Goal: Information Seeking & Learning: Learn about a topic

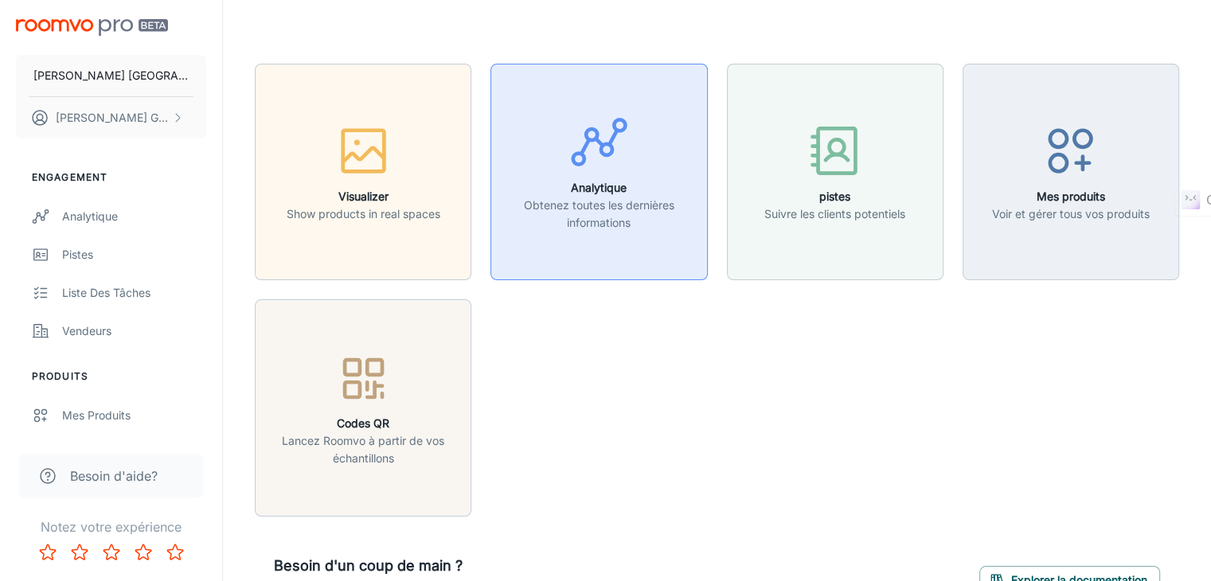
click at [556, 115] on div "button" at bounding box center [599, 145] width 196 height 66
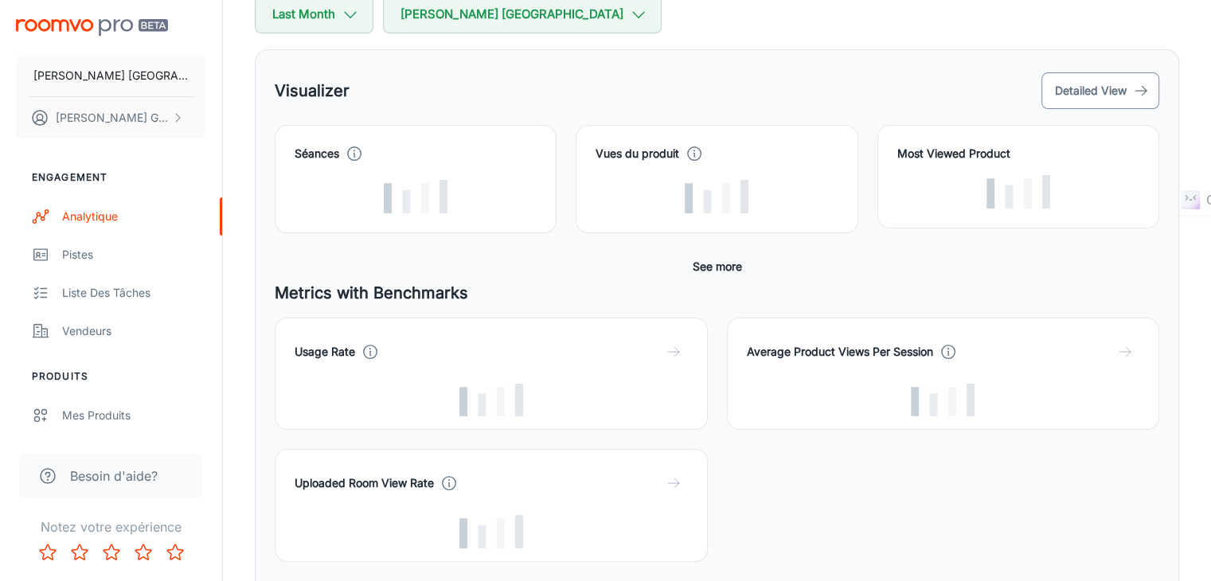
scroll to position [177, 0]
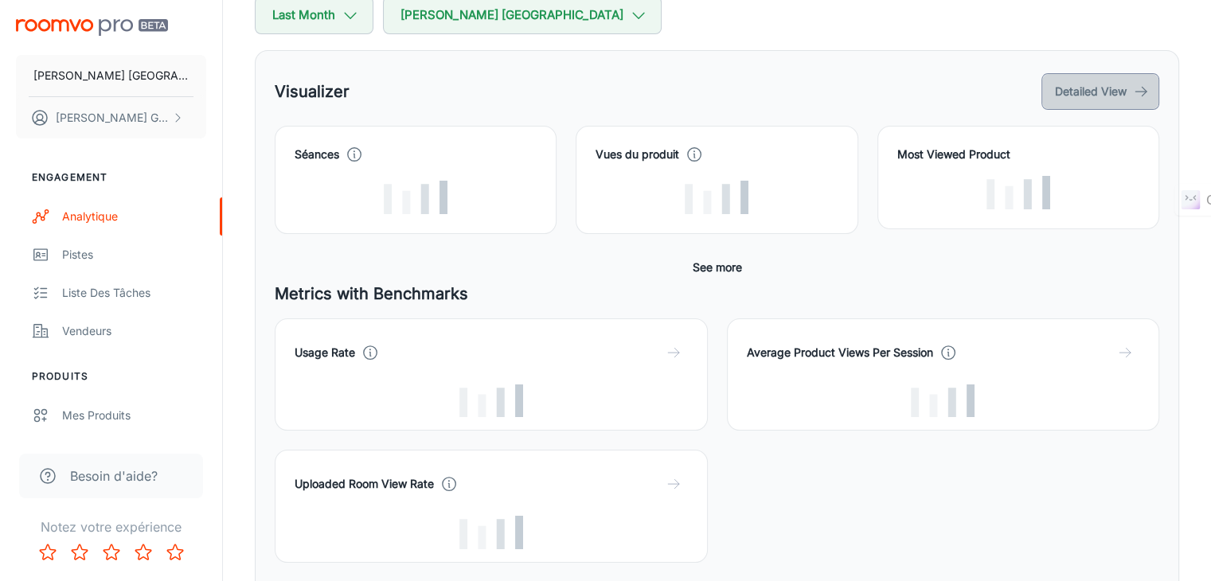
click at [1103, 96] on button "Detailed View" at bounding box center [1100, 91] width 118 height 37
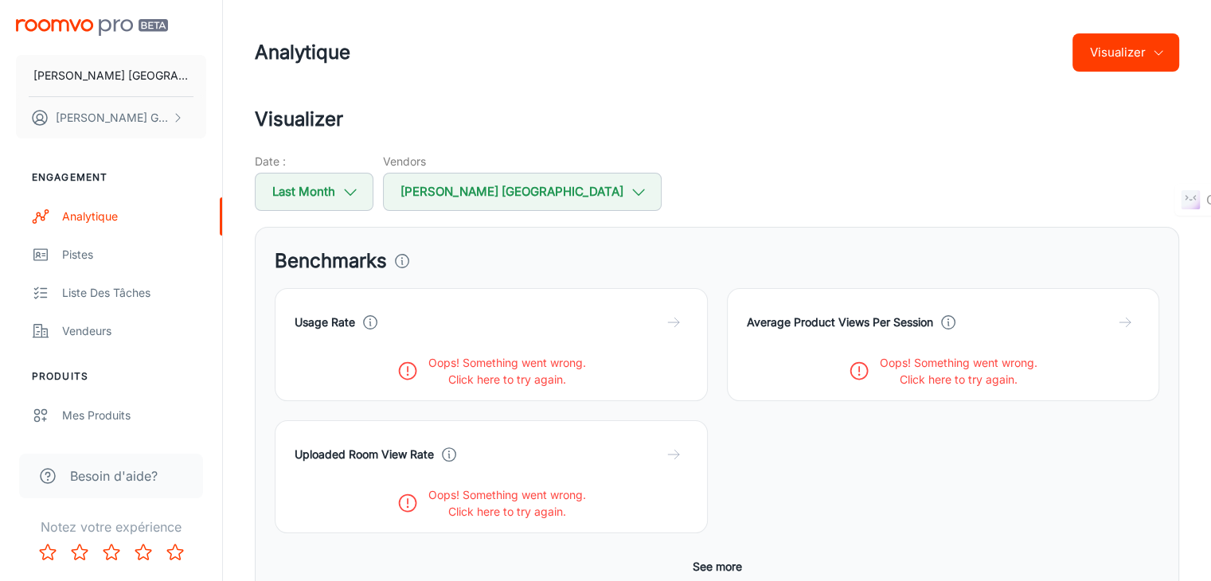
click at [428, 368] on p "Oops! Something went wrong." at bounding box center [507, 362] width 158 height 17
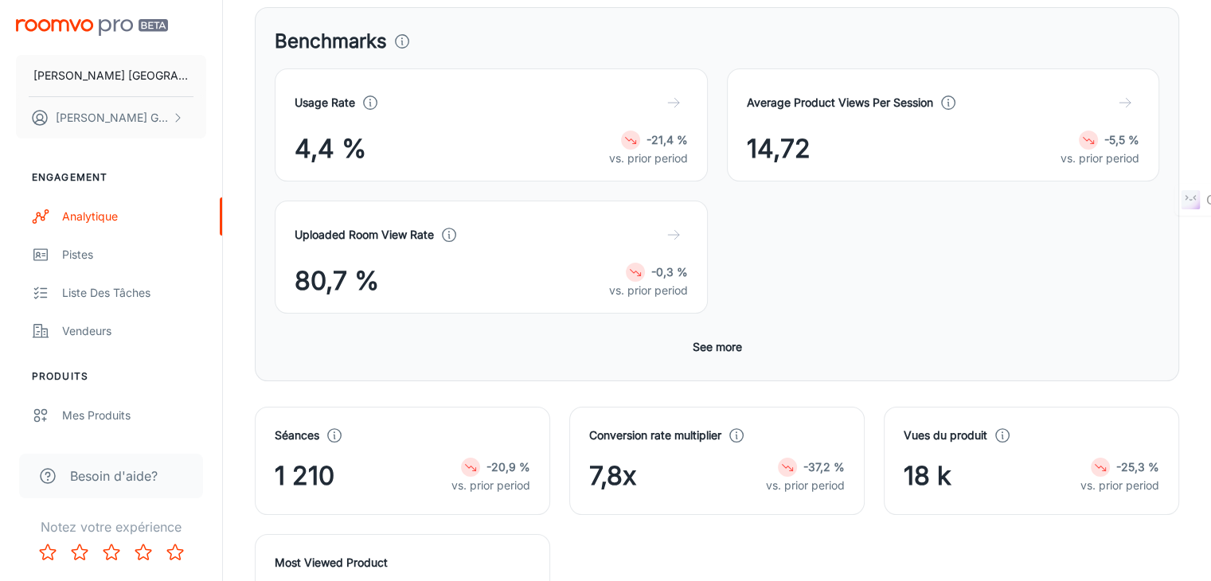
scroll to position [242, 0]
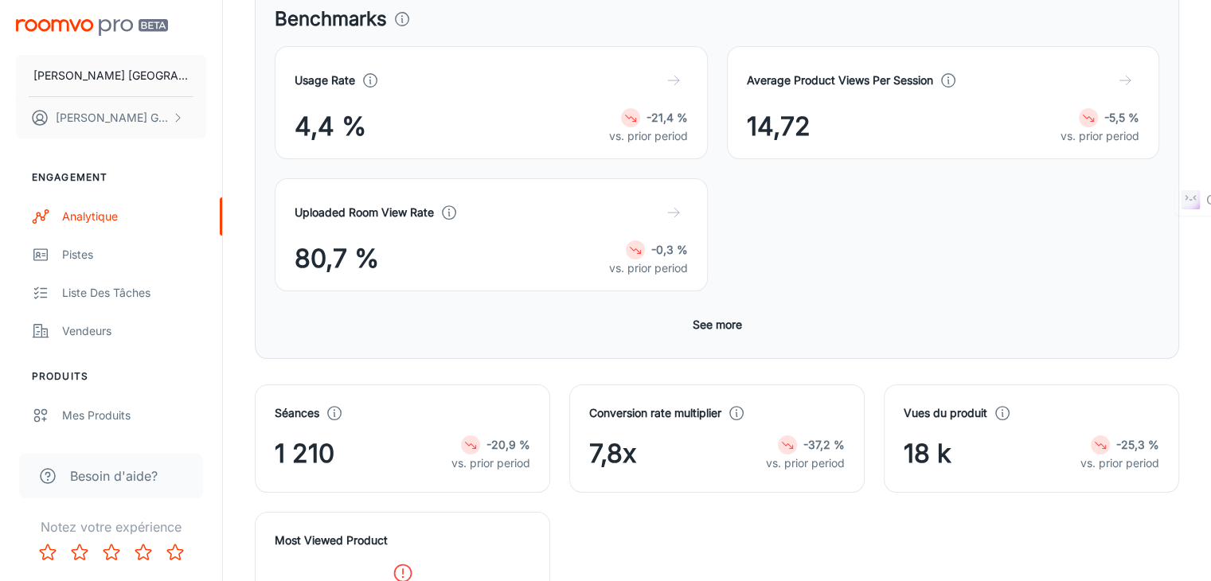
click at [401, 562] on icon at bounding box center [403, 573] width 22 height 22
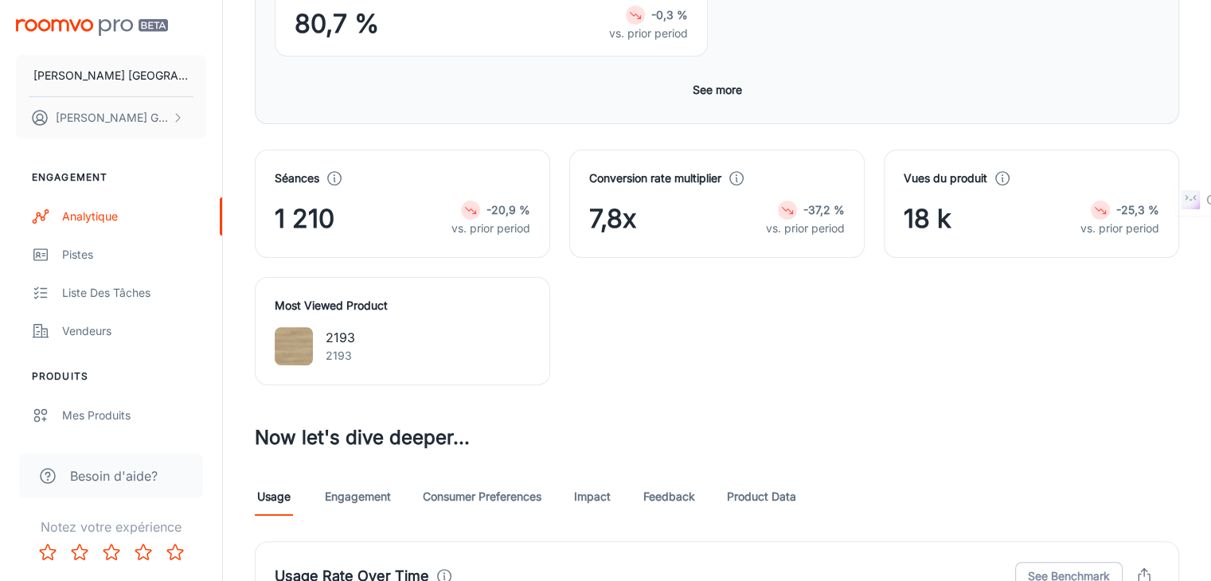
scroll to position [486, 0]
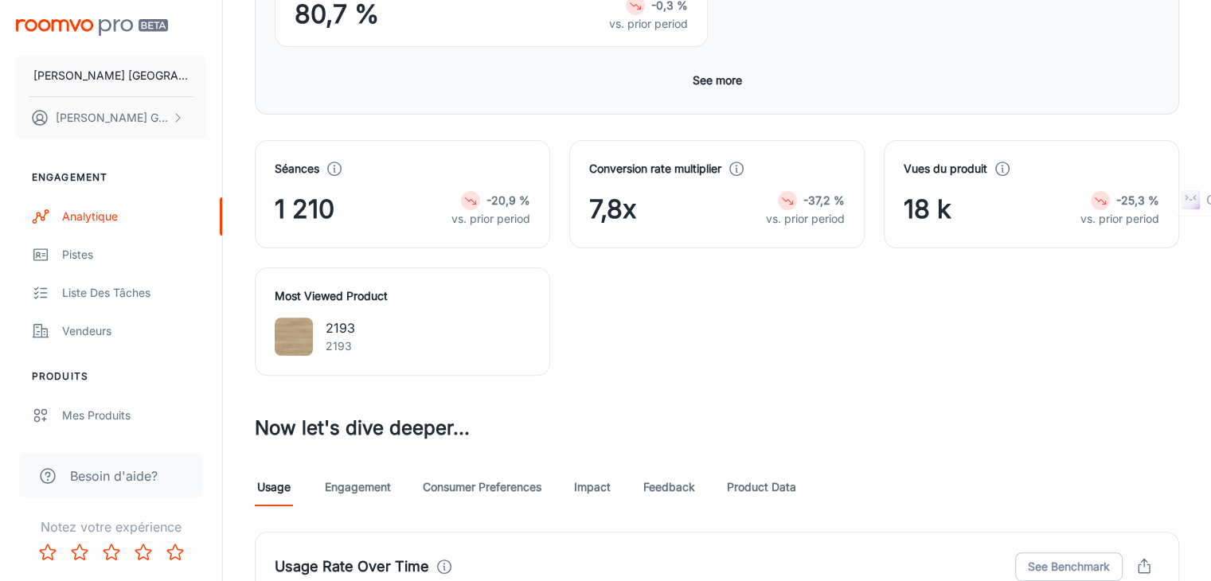
click at [443, 468] on link "Consumer Preferences" at bounding box center [482, 487] width 119 height 38
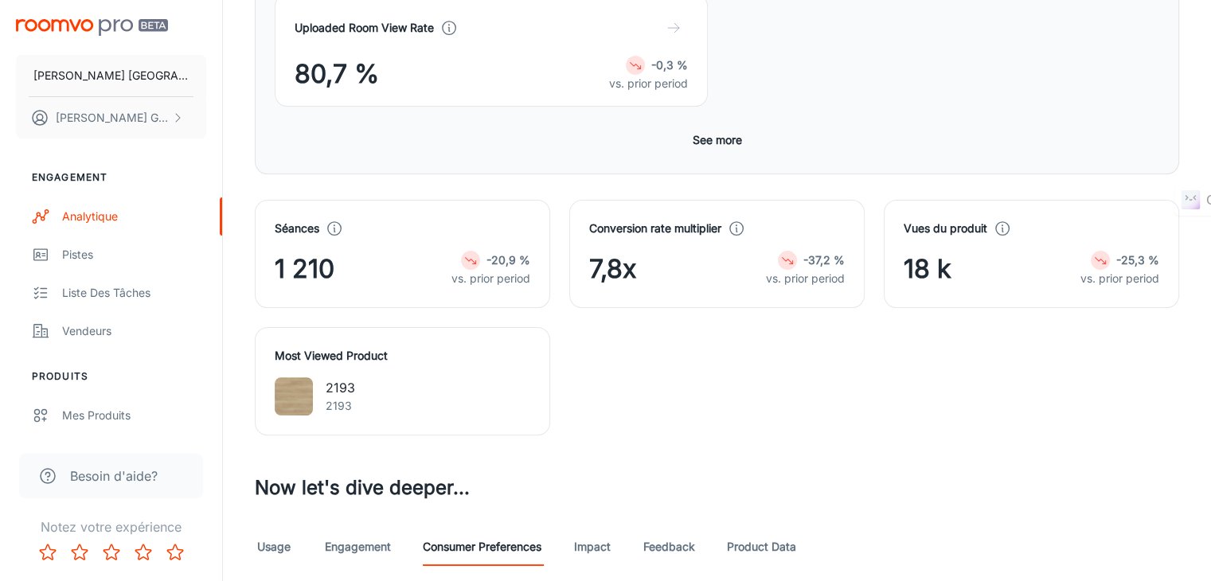
scroll to position [427, 0]
click at [350, 528] on link "Engagement" at bounding box center [358, 547] width 66 height 38
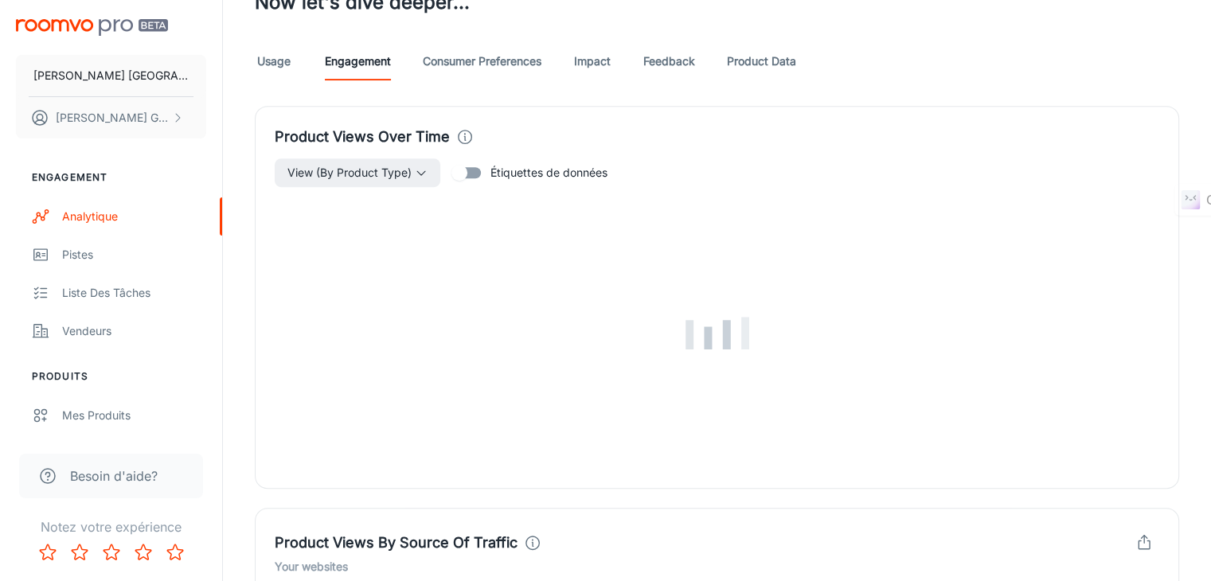
scroll to position [911, 0]
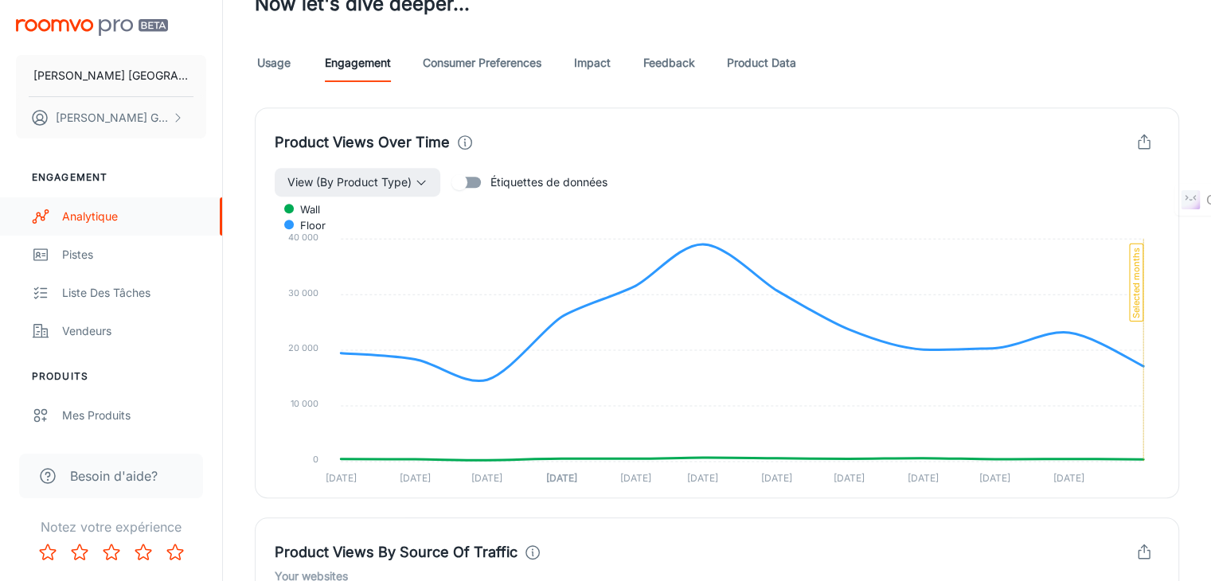
click at [99, 216] on div "Analytique" at bounding box center [134, 217] width 144 height 18
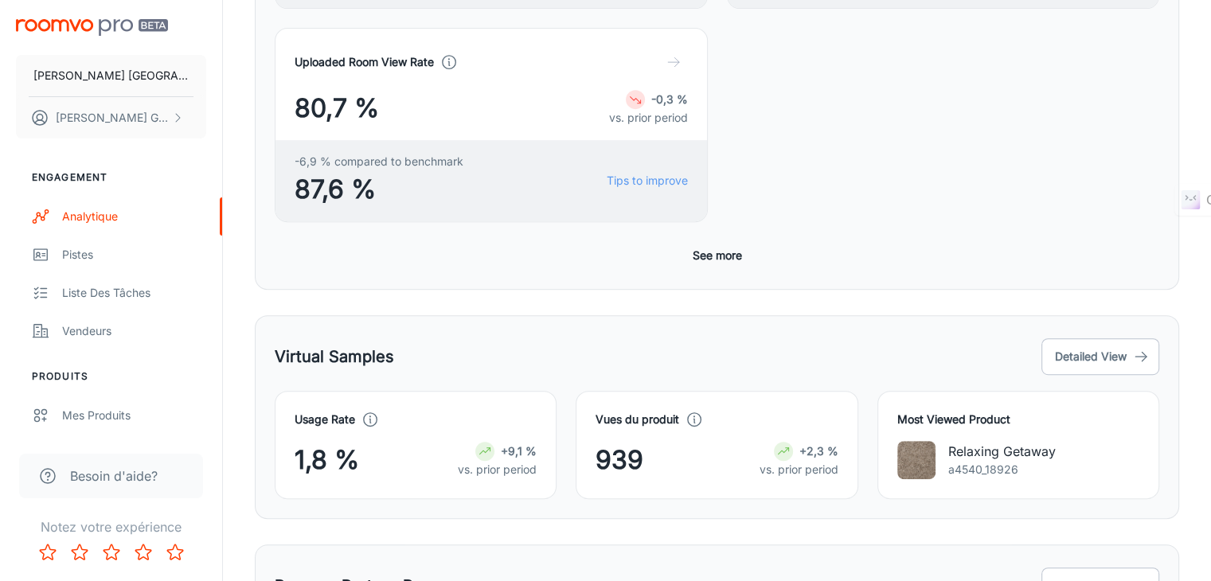
scroll to position [754, 0]
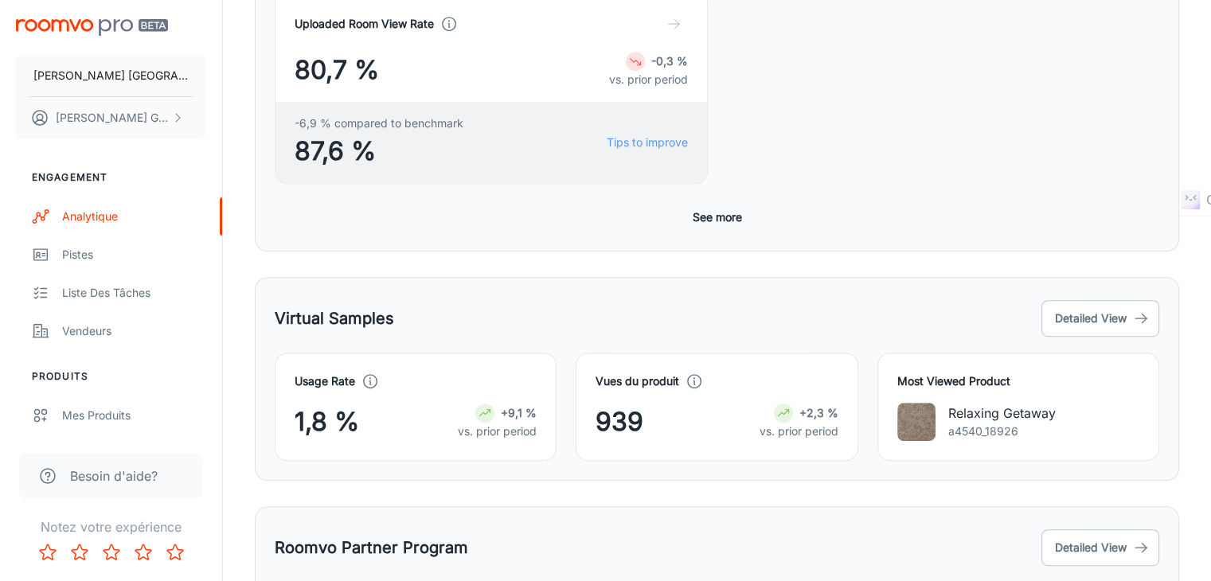
click at [1095, 526] on div "Roomvo Partner Program Detailed View" at bounding box center [717, 547] width 884 height 43
click at [1080, 529] on button "Detailed View" at bounding box center [1100, 547] width 118 height 37
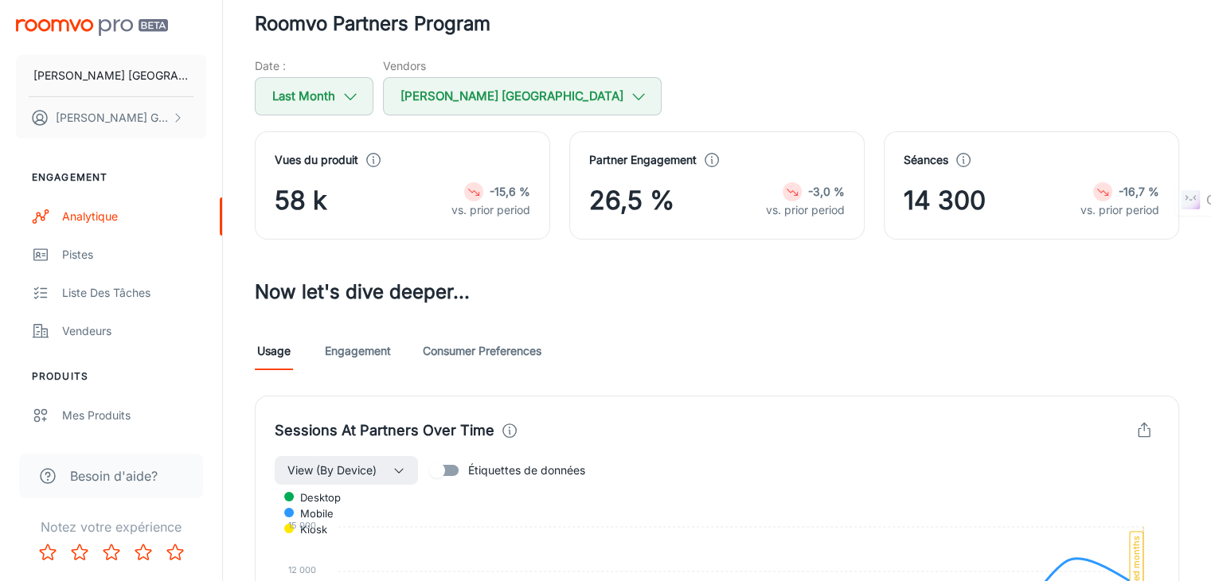
scroll to position [96, 0]
click at [376, 351] on link "Engagement" at bounding box center [358, 351] width 66 height 38
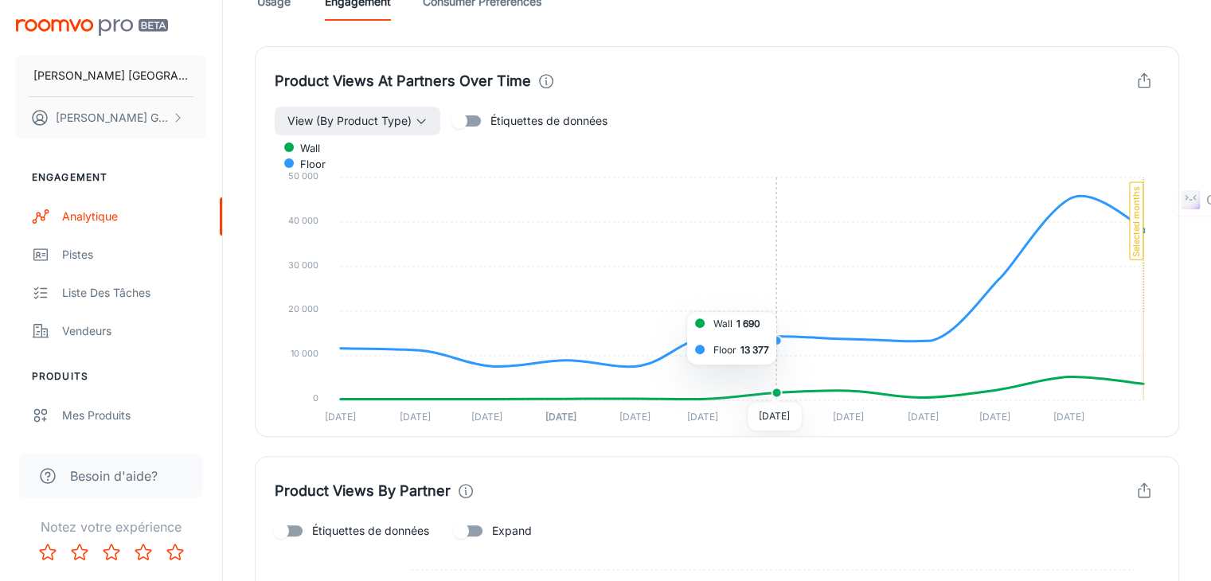
scroll to position [446, 0]
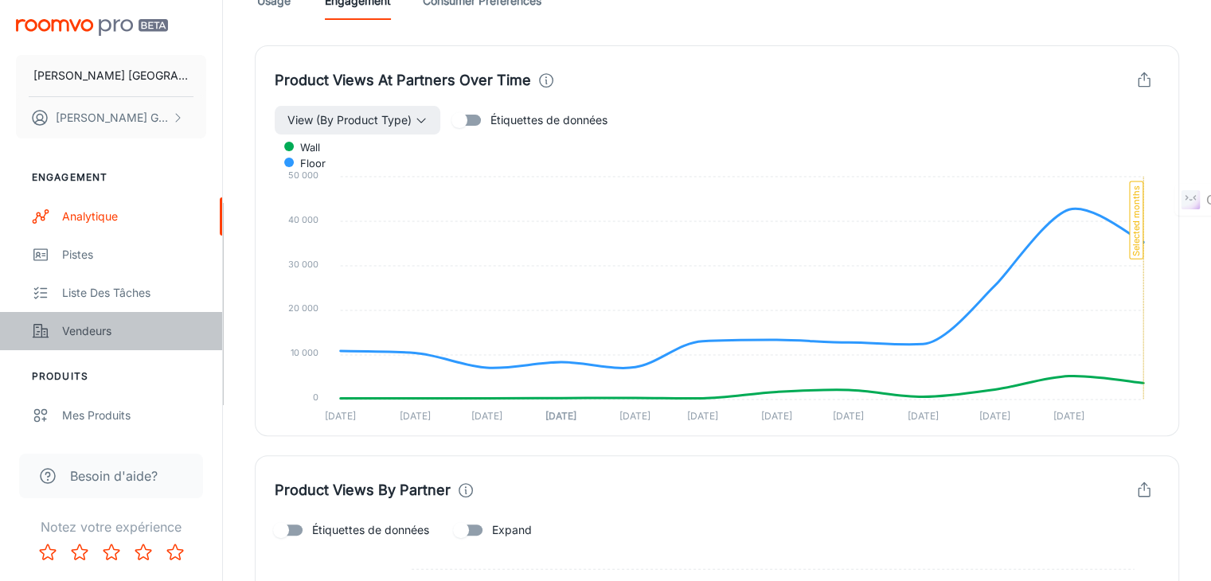
click at [86, 318] on link "Vendeurs" at bounding box center [111, 331] width 222 height 38
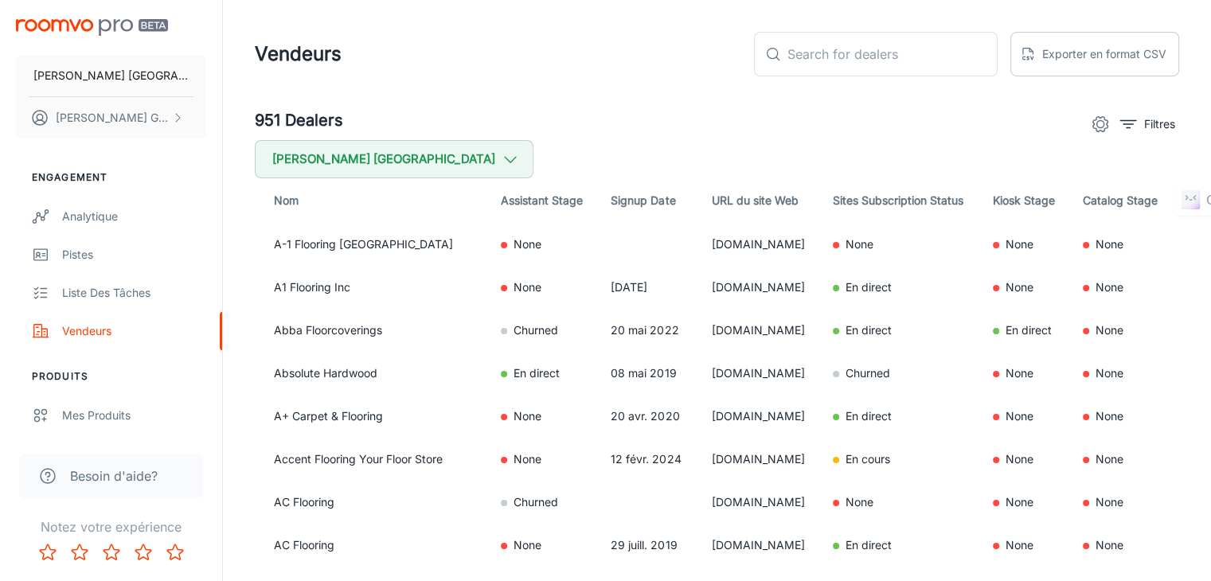
click at [1093, 128] on icon "settings" at bounding box center [1100, 124] width 15 height 15
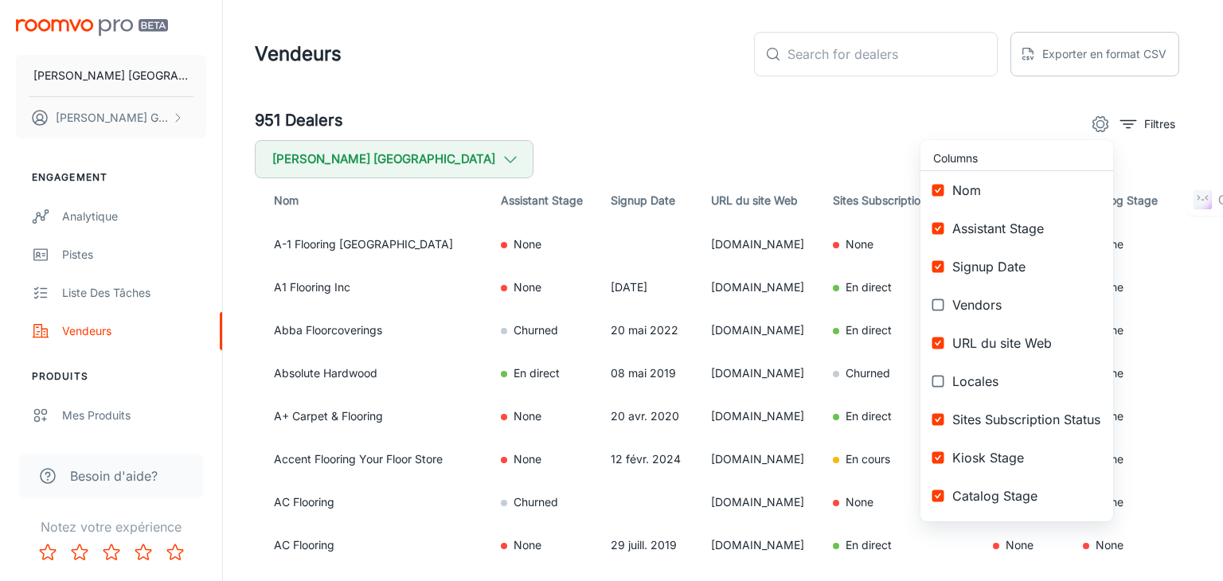
click at [1133, 121] on div at bounding box center [611, 290] width 1223 height 581
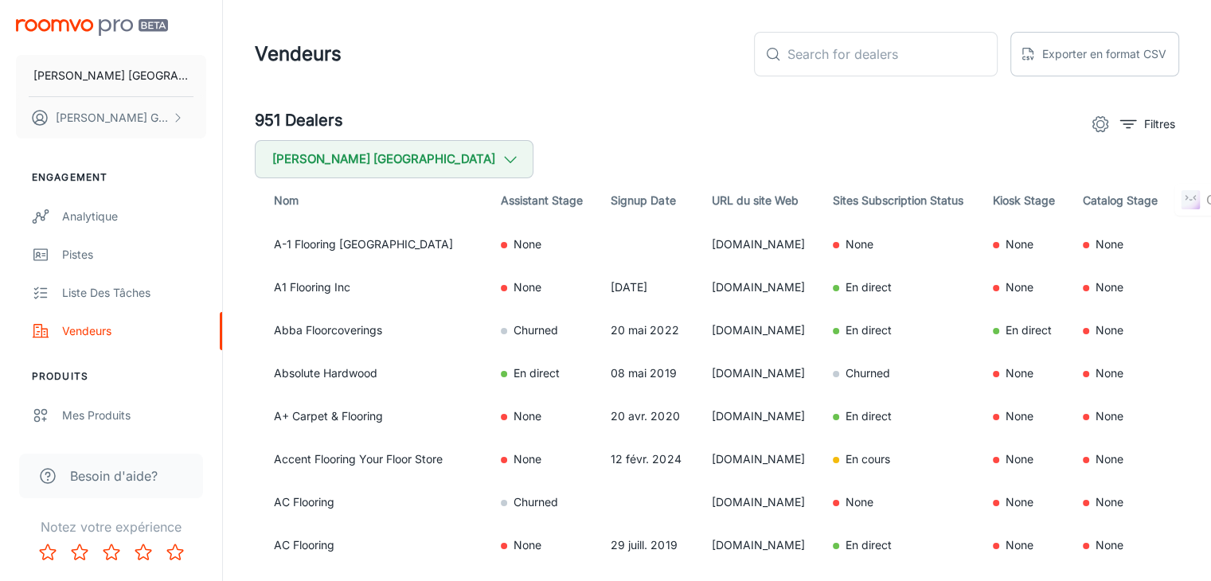
click at [1133, 121] on line "filter" at bounding box center [1128, 121] width 16 height 0
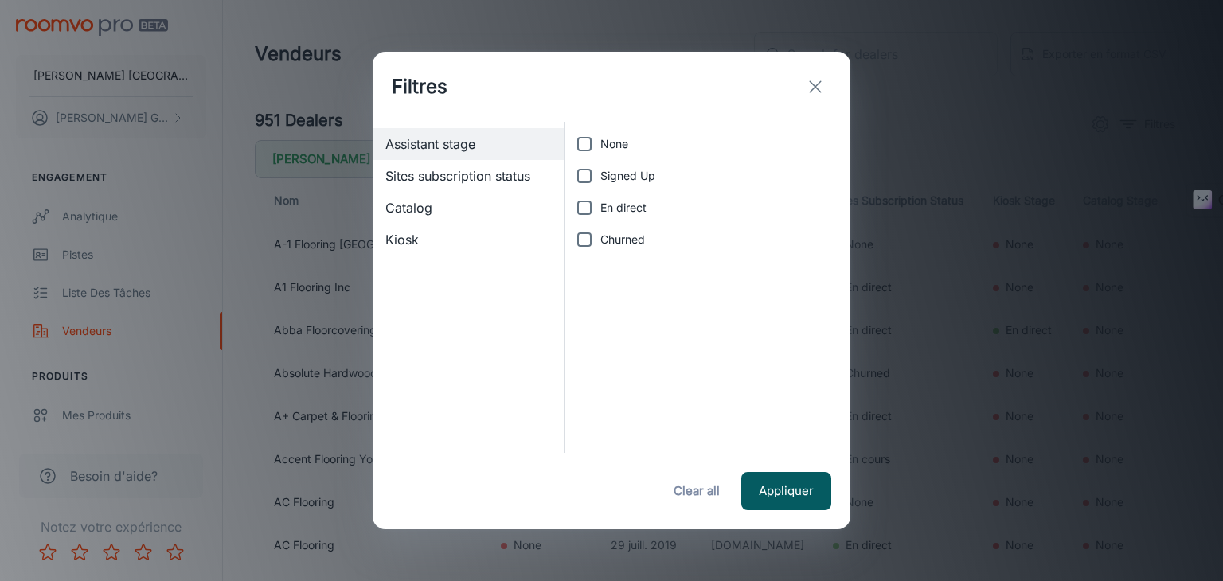
click at [595, 171] on input "Signed Up" at bounding box center [584, 176] width 32 height 32
checkbox input "true"
click at [795, 503] on button "Appliquer" at bounding box center [786, 491] width 90 height 38
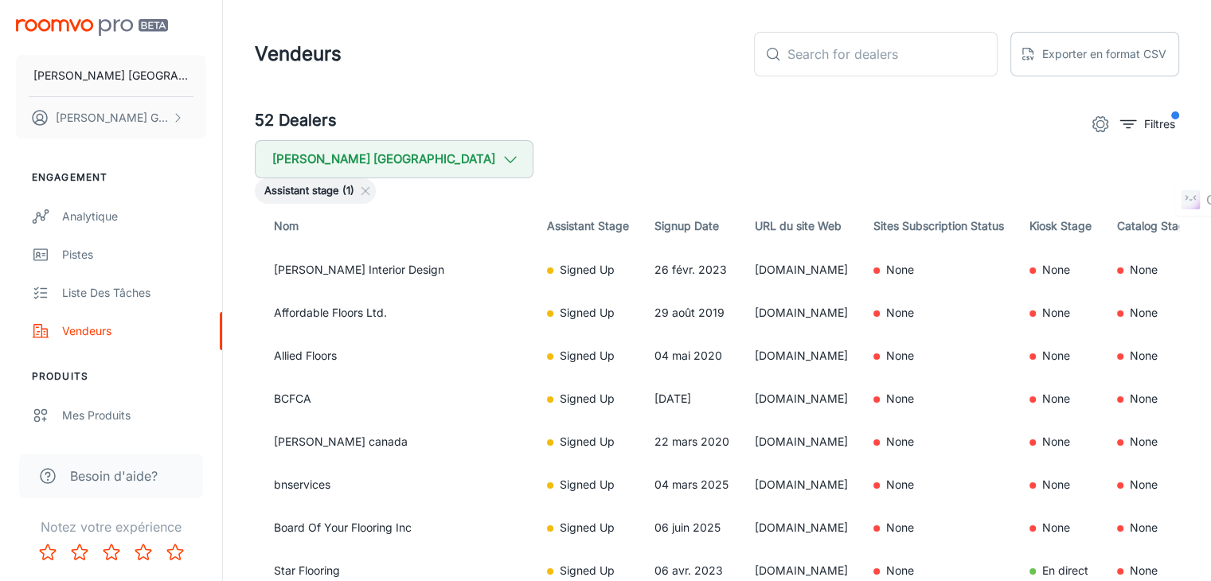
click at [1143, 137] on div "Filtres" at bounding box center [1131, 124] width 95 height 32
click at [1137, 119] on button "Filtres" at bounding box center [1147, 123] width 63 height 25
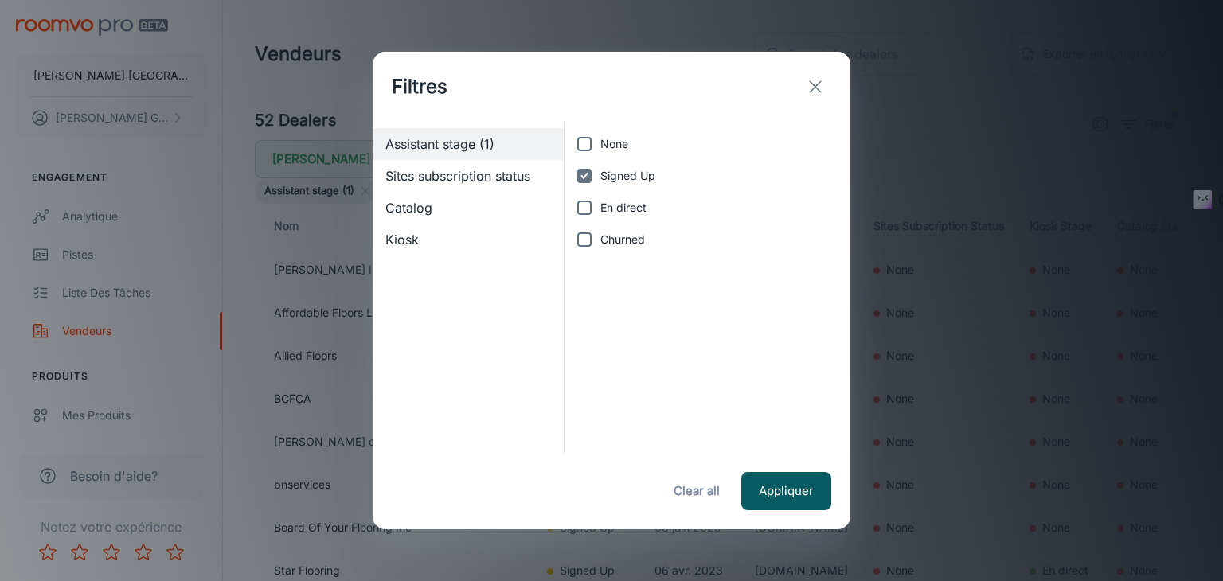
click at [607, 185] on label "Signed Up" at bounding box center [702, 176] width 269 height 32
click at [600, 185] on input "Signed Up" at bounding box center [584, 176] width 32 height 32
checkbox input "false"
click at [615, 208] on span "En direct" at bounding box center [623, 208] width 46 height 18
click at [600, 208] on input "En direct" at bounding box center [584, 208] width 32 height 32
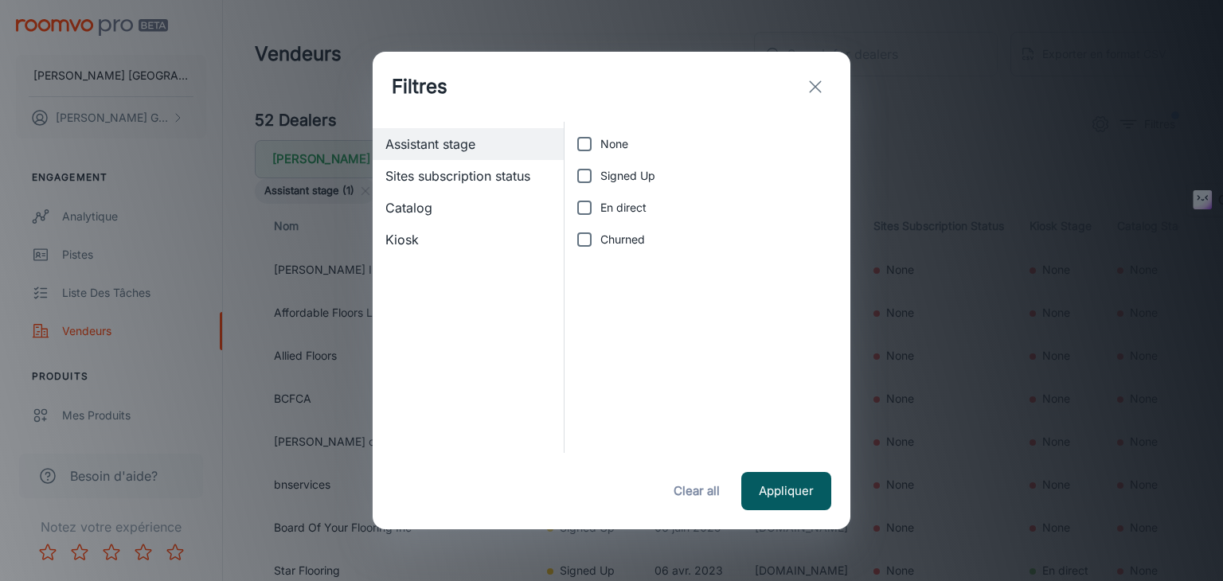
checkbox input "true"
click at [781, 494] on button "Appliquer" at bounding box center [786, 491] width 90 height 38
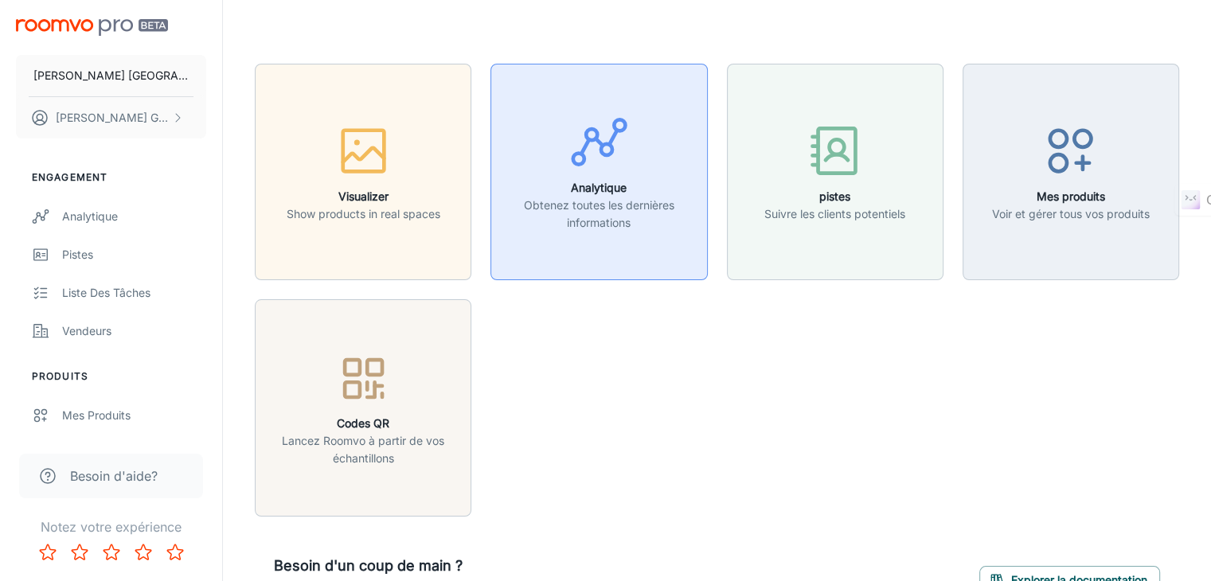
click at [643, 171] on div "button" at bounding box center [599, 145] width 196 height 66
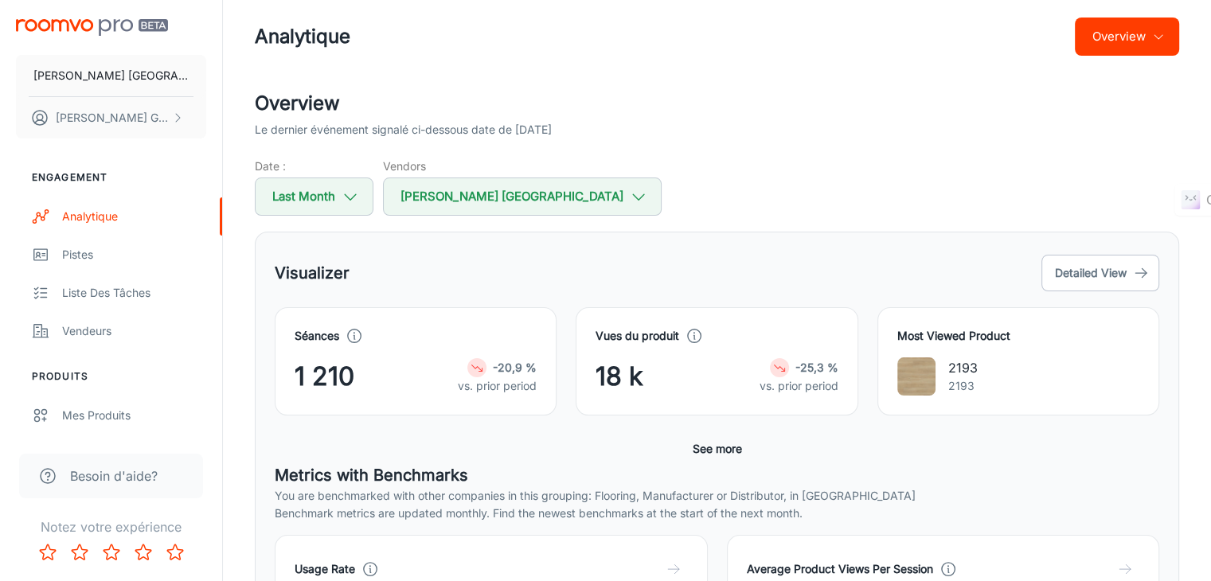
scroll to position [43, 0]
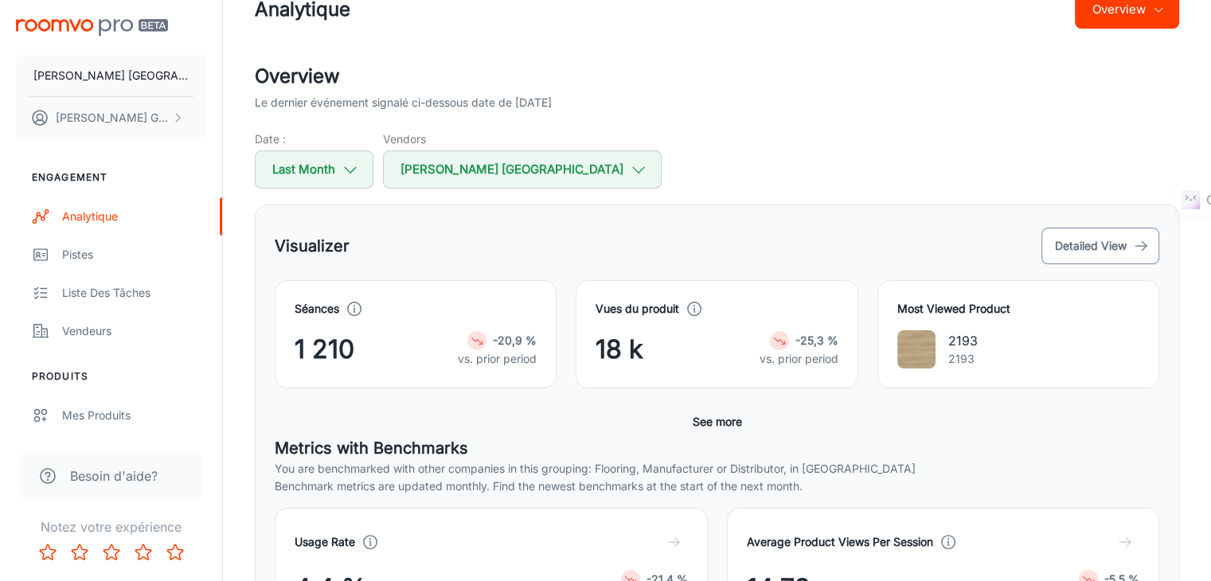
click at [1096, 240] on button "Detailed View" at bounding box center [1100, 246] width 118 height 37
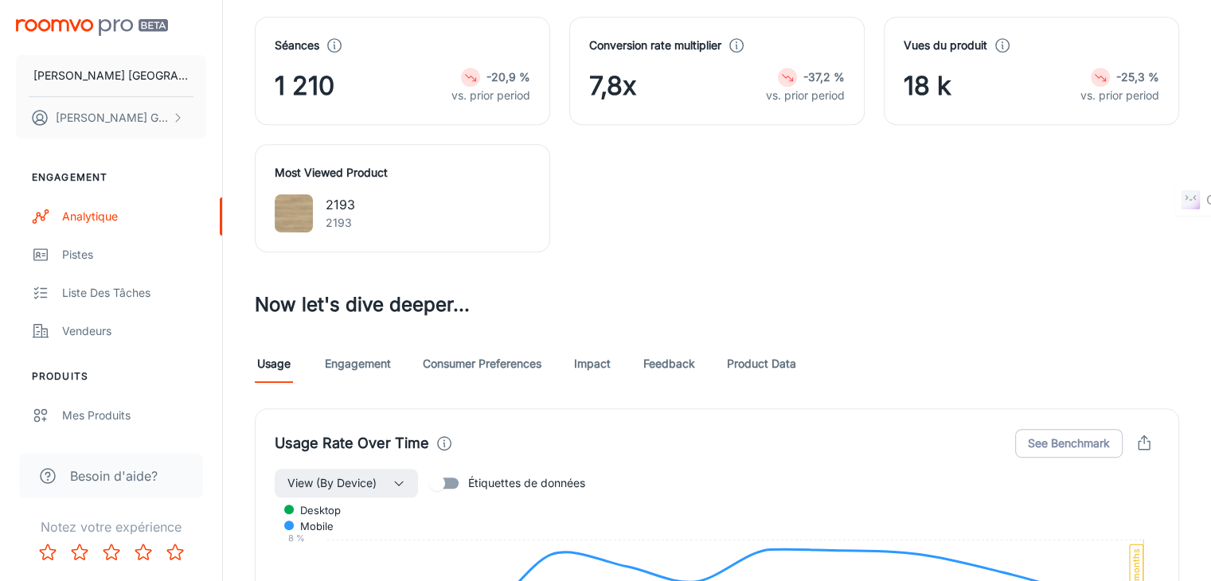
scroll to position [830, 0]
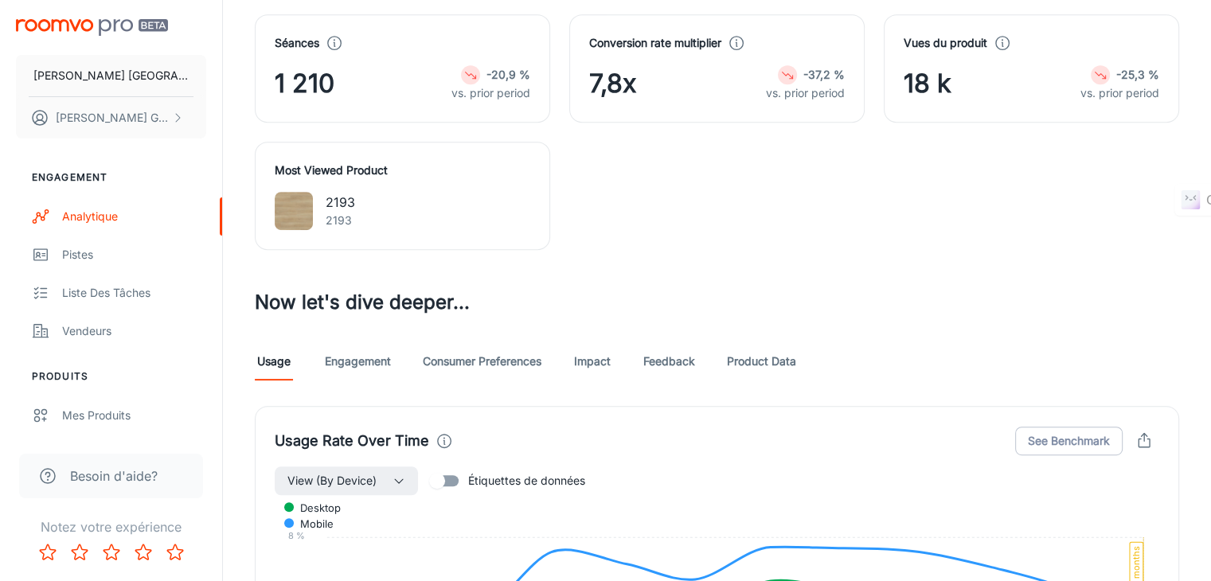
click at [355, 342] on link "Engagement" at bounding box center [358, 361] width 66 height 38
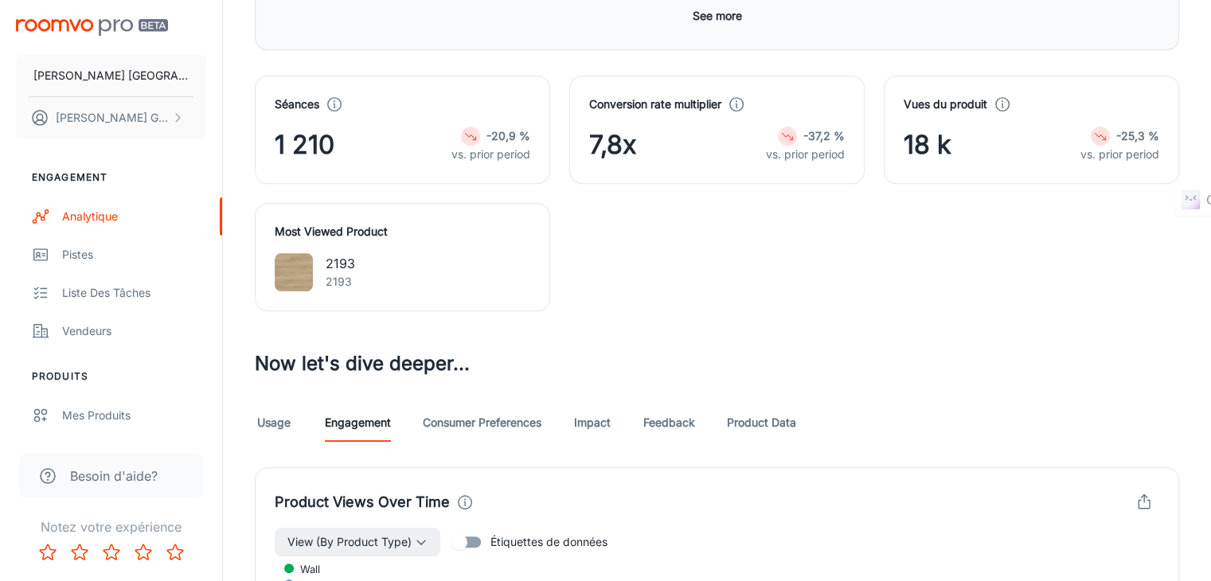
scroll to position [771, 0]
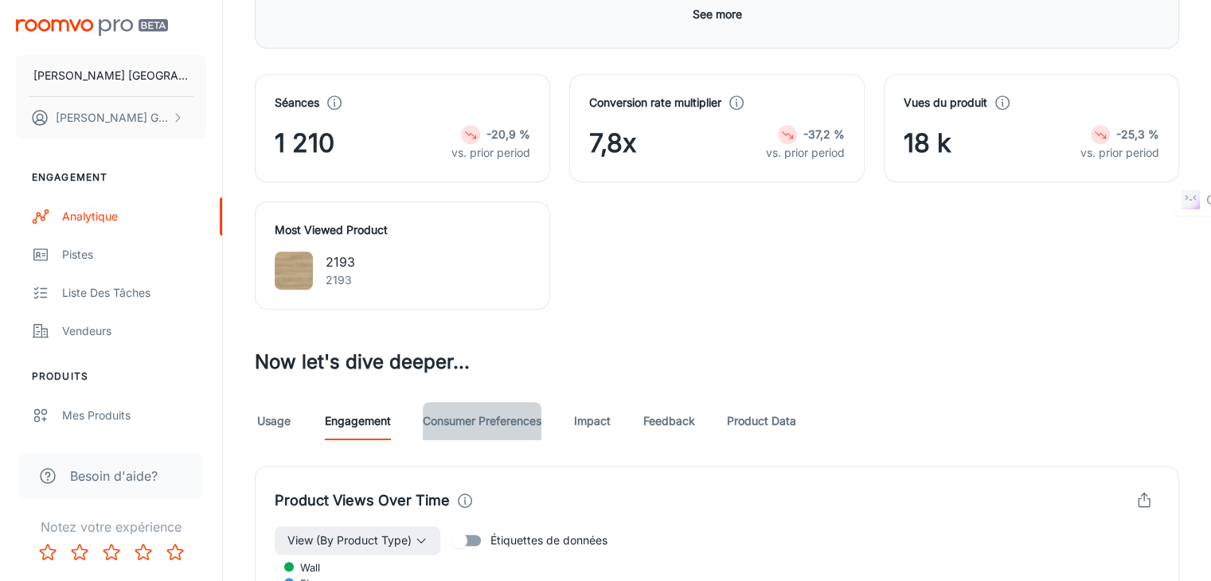
click at [490, 402] on link "Consumer Preferences" at bounding box center [482, 421] width 119 height 38
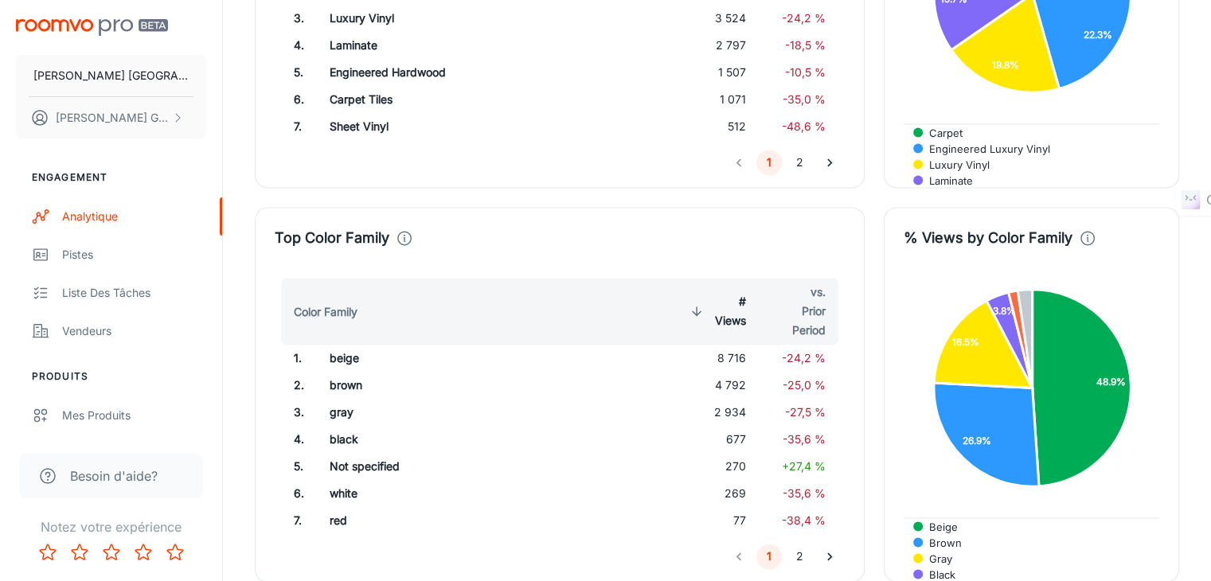
scroll to position [2420, 0]
